Goal: Information Seeking & Learning: Learn about a topic

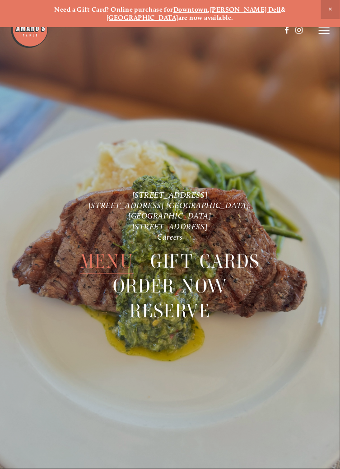
click at [108, 249] on span "Menu" at bounding box center [106, 261] width 53 height 25
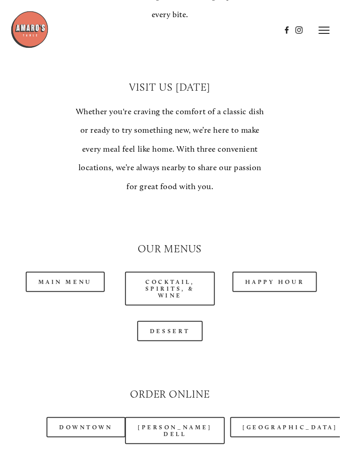
scroll to position [671, 0]
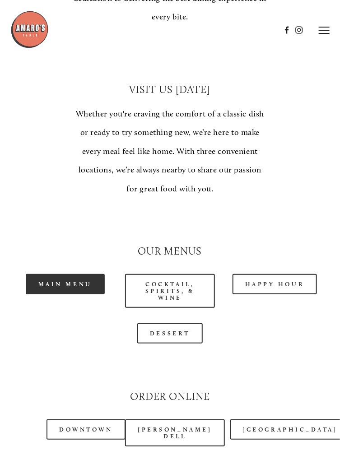
click at [66, 294] on link "Main Menu" at bounding box center [65, 284] width 79 height 20
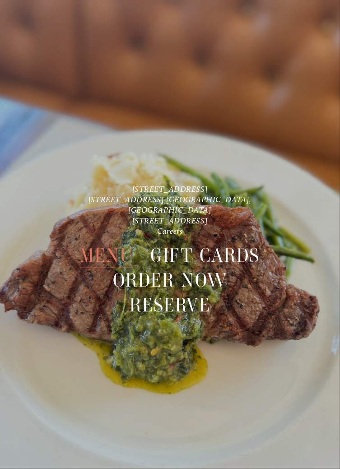
scroll to position [2575, 0]
